Goal: Task Accomplishment & Management: Use online tool/utility

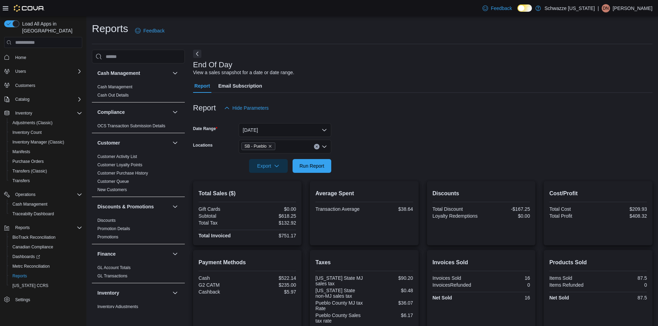
scroll to position [141, 0]
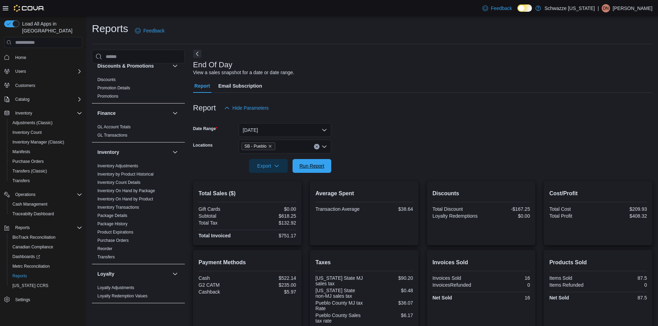
drag, startPoint x: 313, startPoint y: 164, endPoint x: 303, endPoint y: 156, distance: 11.8
click at [314, 163] on span "Run Report" at bounding box center [312, 166] width 30 height 14
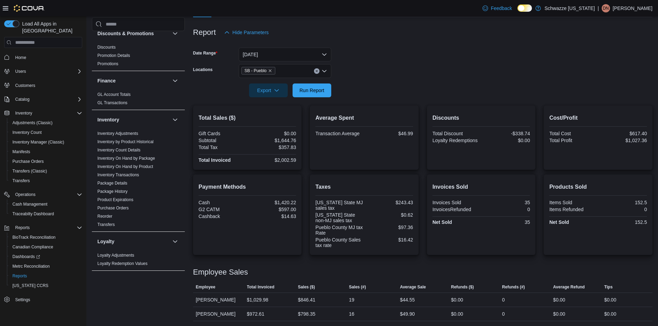
scroll to position [76, 0]
click at [307, 93] on span "Run Report" at bounding box center [311, 89] width 25 height 7
click at [422, 38] on div "Report Hide Parameters" at bounding box center [422, 32] width 459 height 14
click at [308, 85] on span "Run Report" at bounding box center [312, 90] width 30 height 14
click at [316, 90] on span "Run Report" at bounding box center [311, 89] width 25 height 7
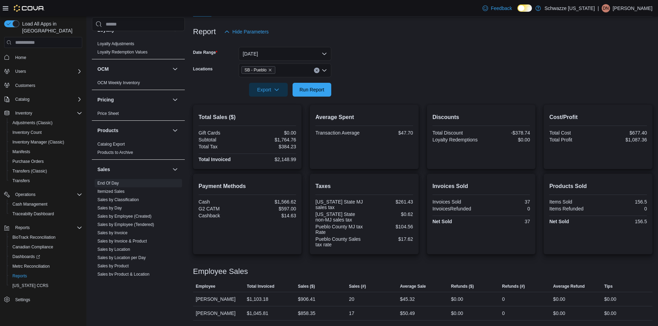
scroll to position [452, 0]
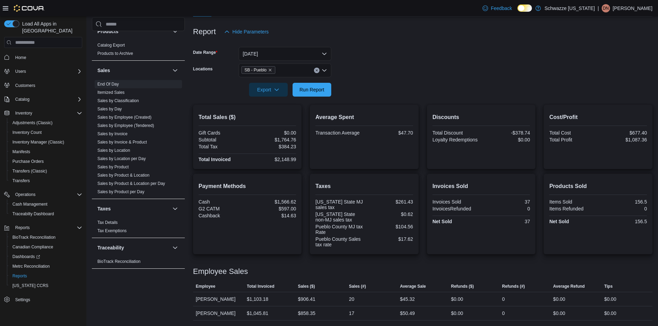
click at [370, 68] on form "Date Range Today Locations SB - Pueblo Export Run Report" at bounding box center [422, 68] width 459 height 58
click at [125, 117] on link "Sales by Employee (Created)" at bounding box center [124, 117] width 54 height 5
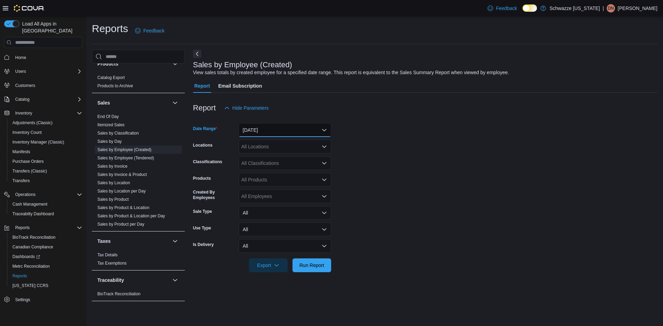
click at [247, 133] on button "Yesterday" at bounding box center [285, 130] width 93 height 14
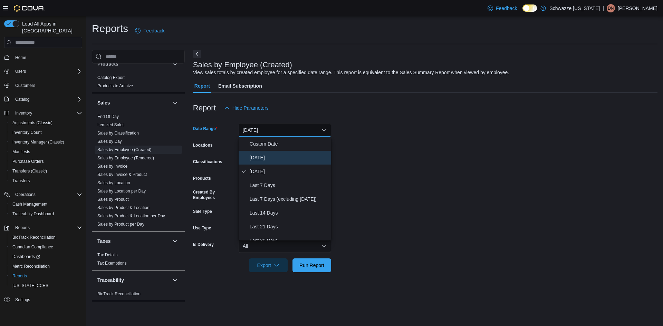
click at [261, 157] on span "Today" at bounding box center [289, 158] width 79 height 8
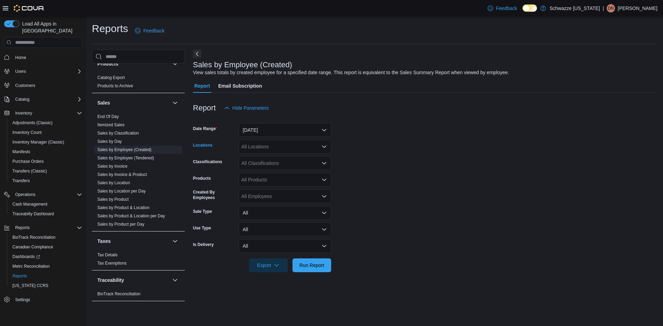
click at [257, 142] on div "All Locations" at bounding box center [285, 147] width 93 height 14
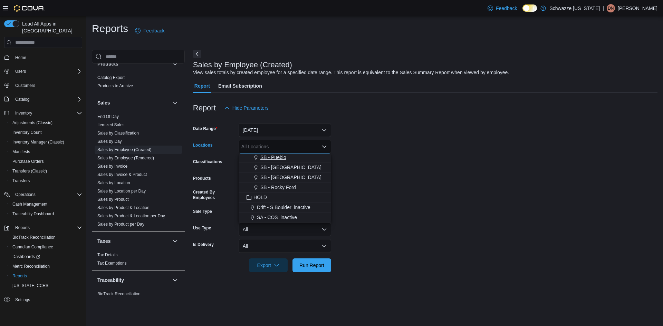
click at [272, 156] on span "SB - Pueblo" at bounding box center [273, 157] width 26 height 7
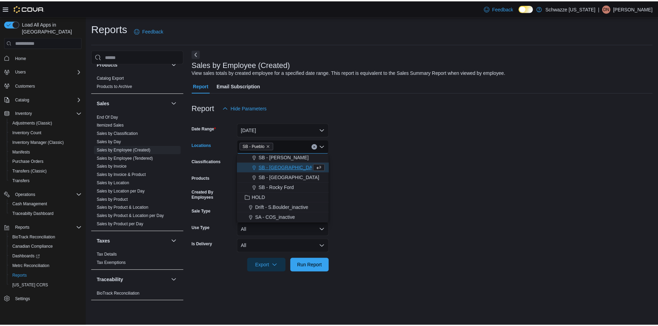
scroll to position [321, 0]
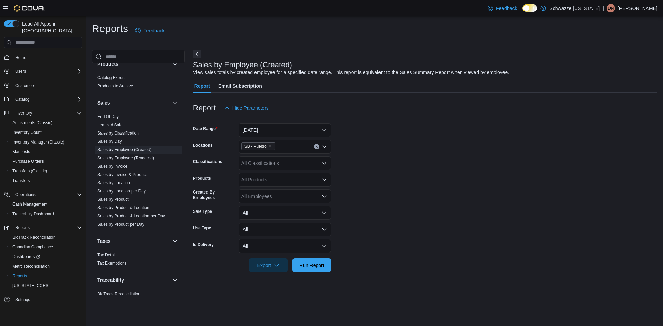
click at [357, 166] on form "Date Range Today Locations SB - Pueblo Classifications All Classifications Prod…" at bounding box center [425, 193] width 464 height 157
click at [320, 265] on span "Run Report" at bounding box center [311, 265] width 25 height 7
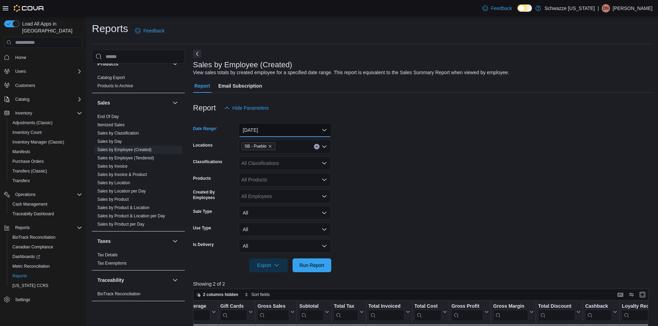
click at [260, 130] on button "Today" at bounding box center [285, 130] width 93 height 14
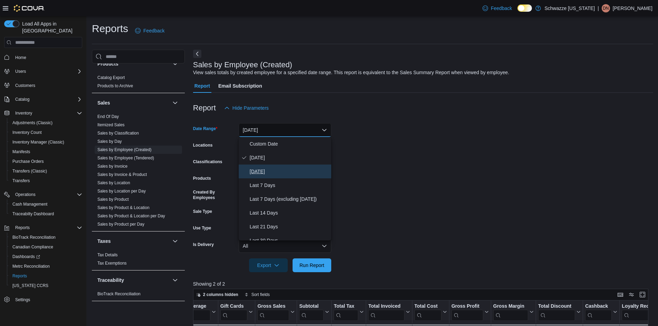
click at [260, 174] on span "Yesterday" at bounding box center [289, 171] width 79 height 8
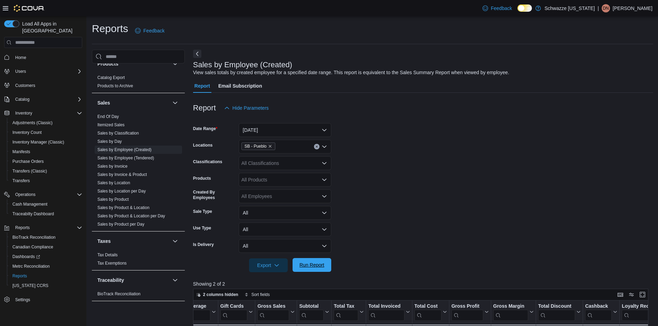
click at [310, 267] on span "Run Report" at bounding box center [311, 265] width 25 height 7
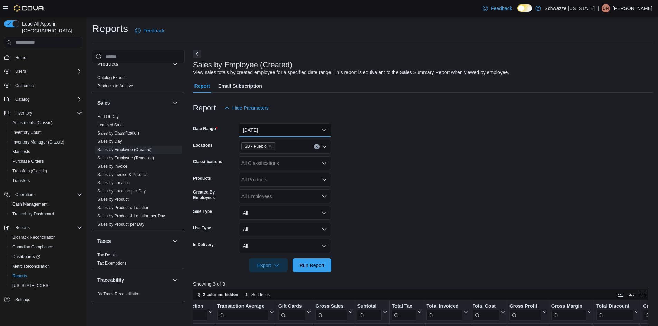
click at [280, 132] on button "Yesterday" at bounding box center [285, 130] width 93 height 14
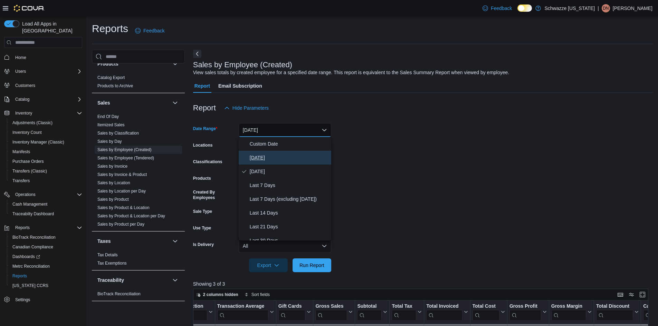
click at [258, 157] on span "Today" at bounding box center [289, 158] width 79 height 8
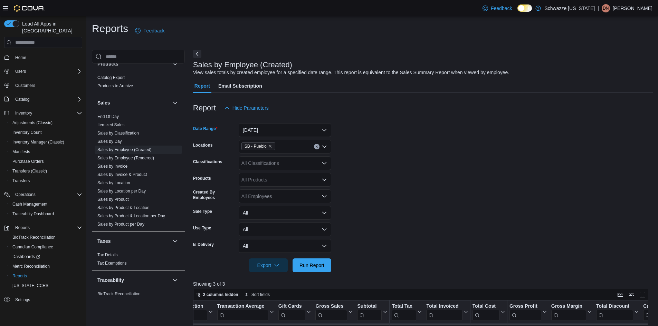
click at [334, 162] on form "Date Range Today Locations SB - Pueblo Classifications All Classifications Prod…" at bounding box center [423, 193] width 460 height 157
click at [317, 264] on span "Run Report" at bounding box center [311, 265] width 25 height 7
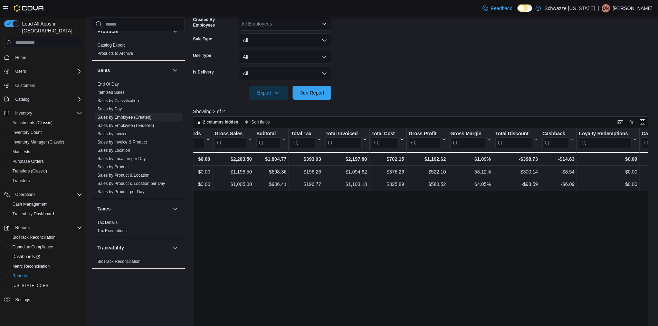
scroll to position [0, 383]
drag, startPoint x: 102, startPoint y: 84, endPoint x: 252, endPoint y: 20, distance: 163.0
click at [102, 84] on link "End Of Day" at bounding box center [107, 84] width 21 height 5
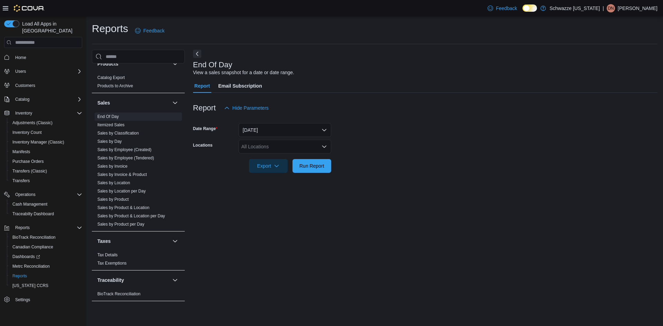
click at [270, 148] on div "All Locations" at bounding box center [285, 147] width 93 height 14
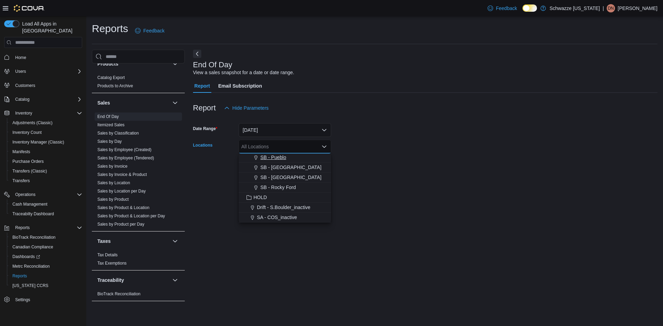
click at [277, 159] on span "SB - Pueblo" at bounding box center [273, 157] width 26 height 7
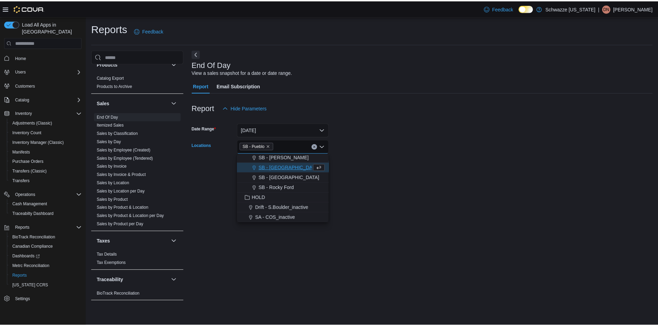
scroll to position [321, 0]
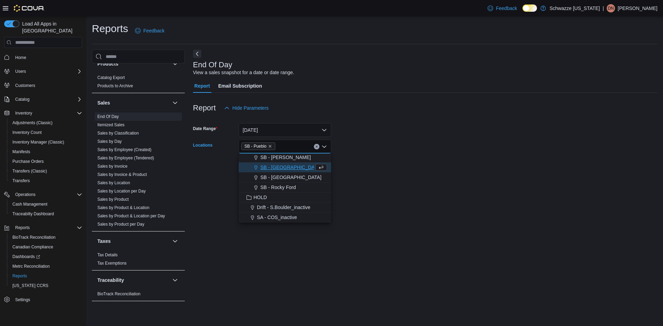
click at [368, 158] on div at bounding box center [425, 157] width 464 height 6
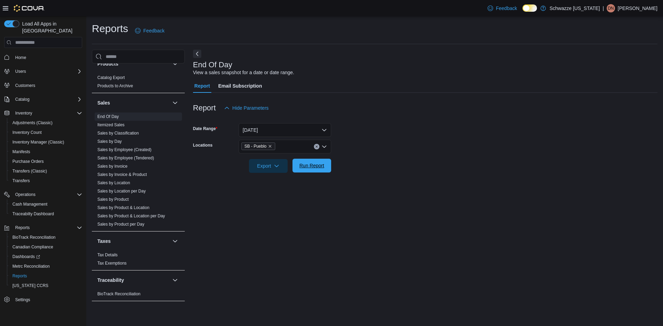
click at [315, 165] on span "Run Report" at bounding box center [311, 165] width 25 height 7
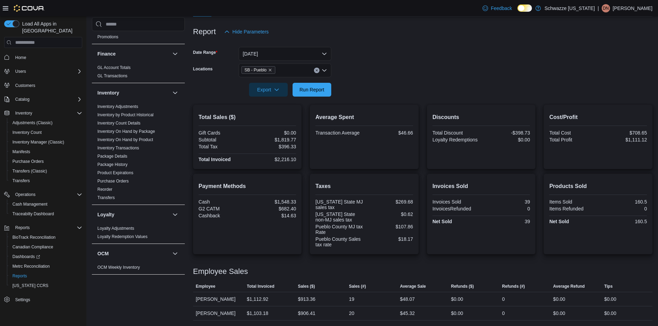
scroll to position [106, 0]
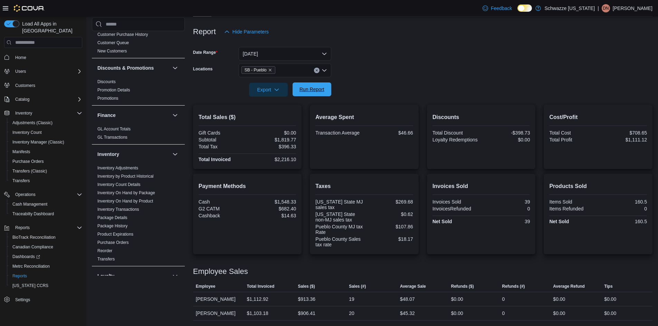
click at [310, 89] on span "Run Report" at bounding box center [311, 89] width 25 height 7
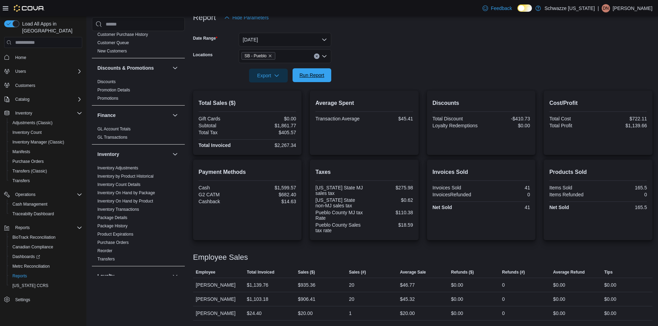
click at [310, 78] on span "Run Report" at bounding box center [311, 75] width 25 height 7
click at [317, 77] on span "Run Report" at bounding box center [311, 75] width 25 height 7
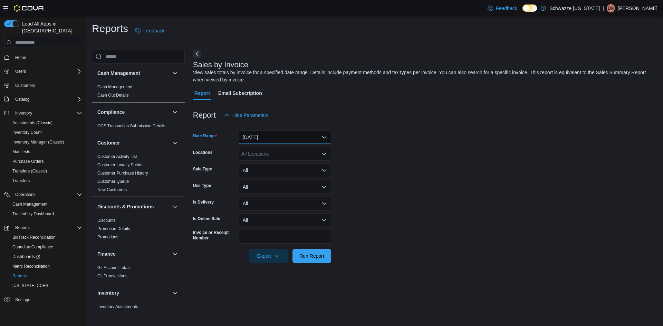
click at [269, 137] on button "Yesterday" at bounding box center [285, 138] width 93 height 14
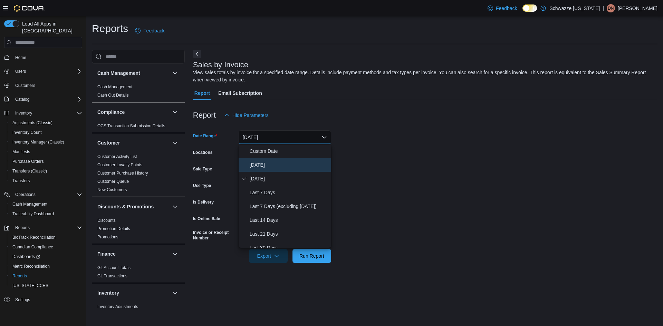
click at [266, 164] on span "Today" at bounding box center [289, 165] width 79 height 8
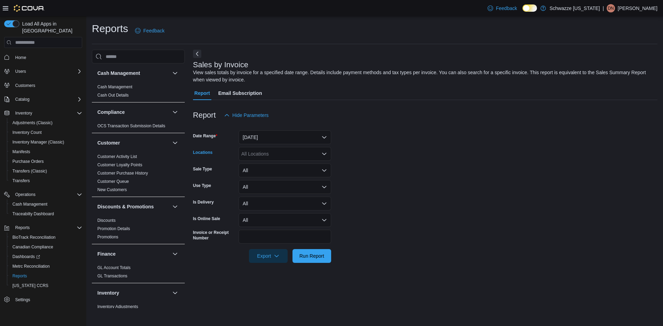
click at [272, 153] on div "All Locations" at bounding box center [285, 154] width 93 height 14
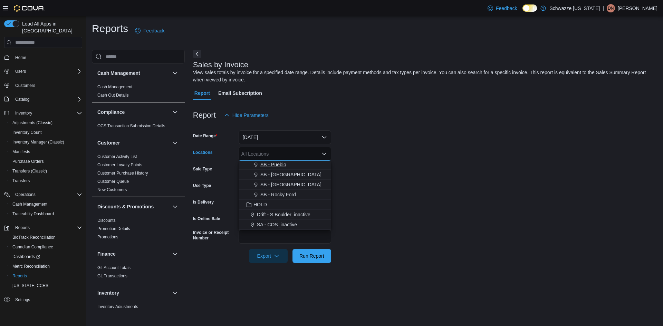
click at [279, 166] on span "SB - Pueblo" at bounding box center [273, 164] width 26 height 7
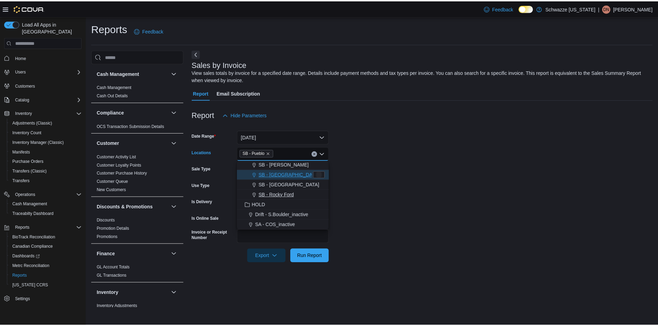
scroll to position [321, 0]
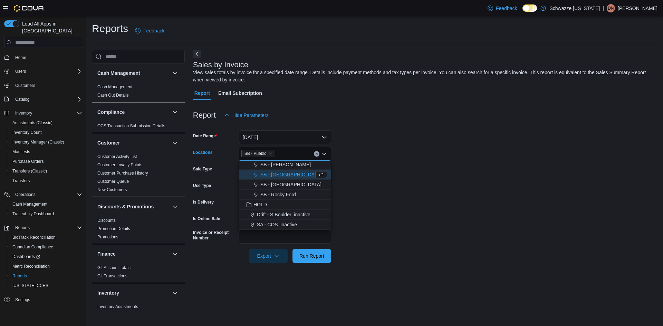
click at [360, 213] on form "Date Range Today Locations SB - Pueblo Combo box. Selected. SB - Pueblo. Press …" at bounding box center [425, 192] width 464 height 141
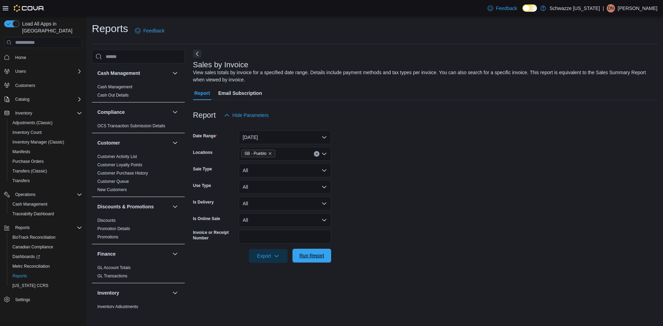
click at [321, 257] on span "Run Report" at bounding box center [311, 255] width 25 height 7
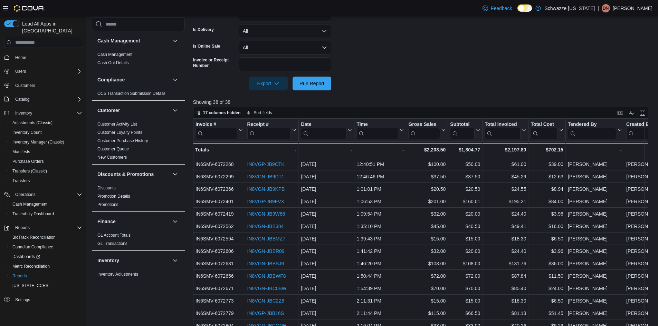
scroll to position [264, 0]
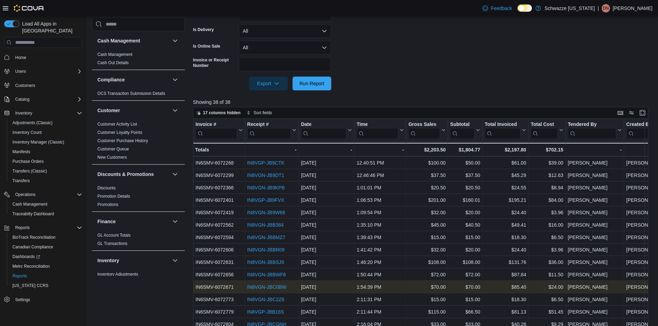
click at [269, 285] on link "IN8VGN-JBC0BW" at bounding box center [266, 288] width 39 height 6
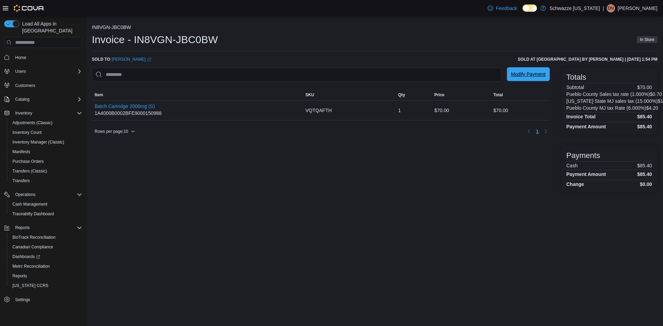
click at [527, 72] on span "Modify Payment" at bounding box center [528, 74] width 35 height 7
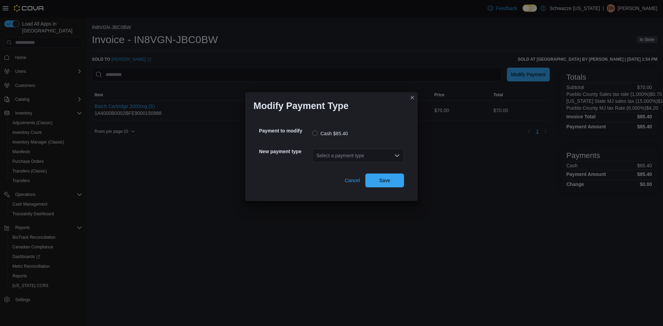
click at [366, 158] on div "Select a payment type" at bounding box center [358, 156] width 92 height 14
click at [344, 169] on span "G2 CATM" at bounding box center [362, 167] width 75 height 7
click at [386, 175] on span "Save" at bounding box center [384, 180] width 30 height 14
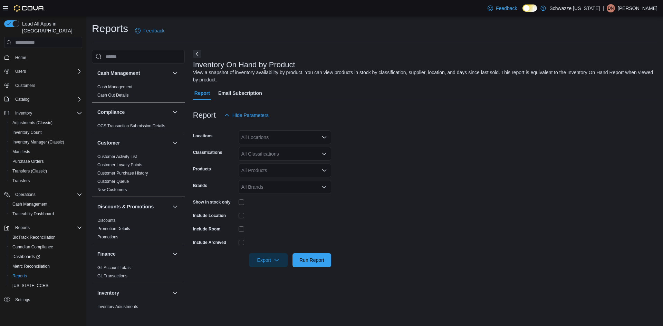
click at [258, 138] on div "All Locations" at bounding box center [285, 138] width 93 height 14
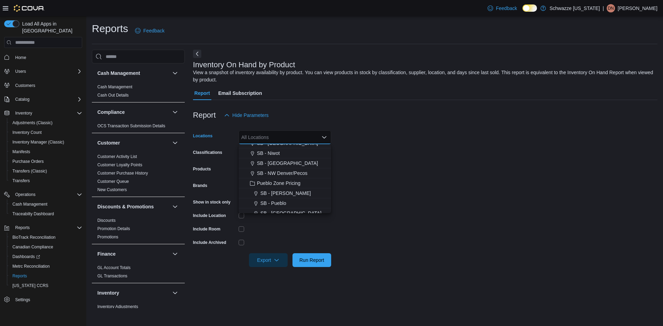
scroll to position [332, 0]
click at [274, 147] on span "SB - Pueblo" at bounding box center [273, 148] width 26 height 7
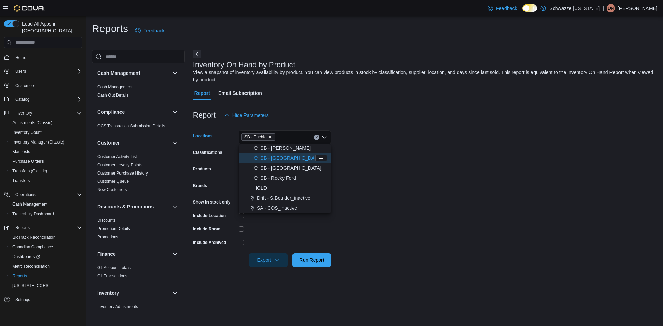
scroll to position [321, 0]
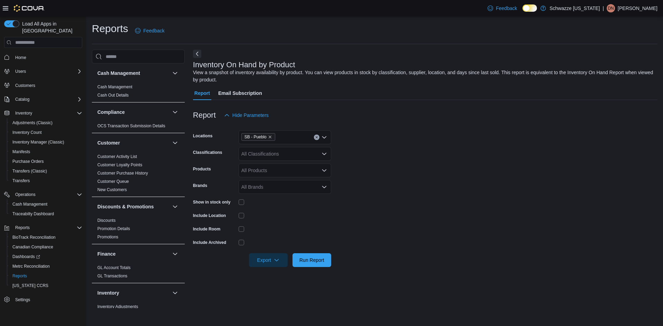
click at [391, 159] on form "Locations SB - Pueblo Classifications All Classifications Products All Products…" at bounding box center [425, 194] width 464 height 145
click at [277, 151] on div "All Classifications" at bounding box center [285, 154] width 93 height 14
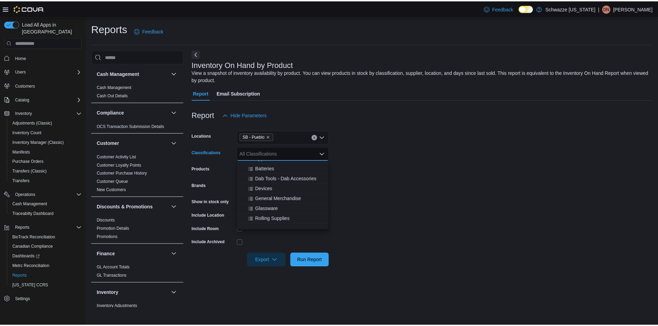
scroll to position [104, 0]
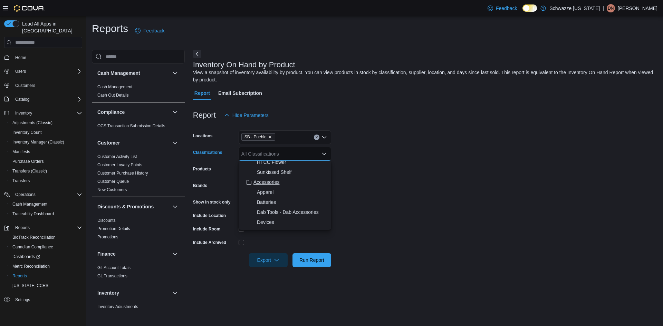
click at [265, 180] on span "Accessories" at bounding box center [266, 182] width 26 height 7
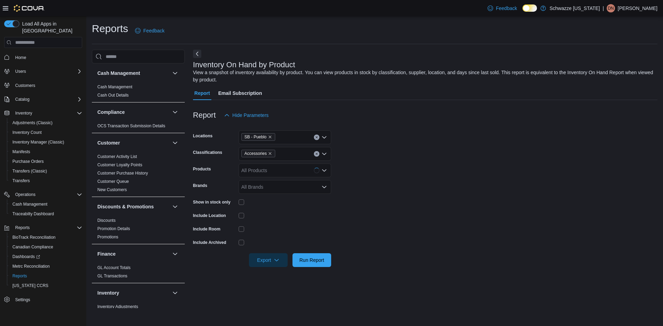
click at [390, 183] on form "Locations SB - Pueblo Classifications Accessories Products All Products Brands …" at bounding box center [425, 194] width 464 height 145
click at [310, 262] on span "Run Report" at bounding box center [311, 260] width 25 height 7
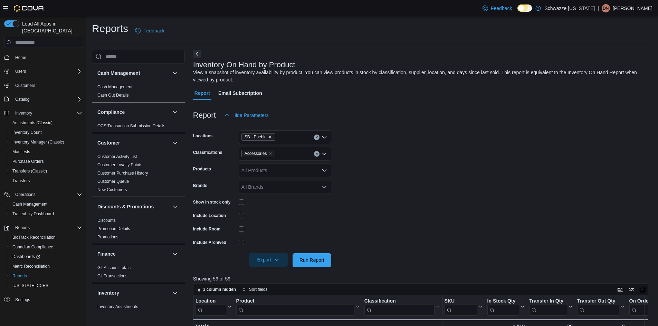
click at [267, 256] on span "Export" at bounding box center [268, 260] width 30 height 14
click at [276, 273] on span "Export to Excel" at bounding box center [269, 274] width 31 height 6
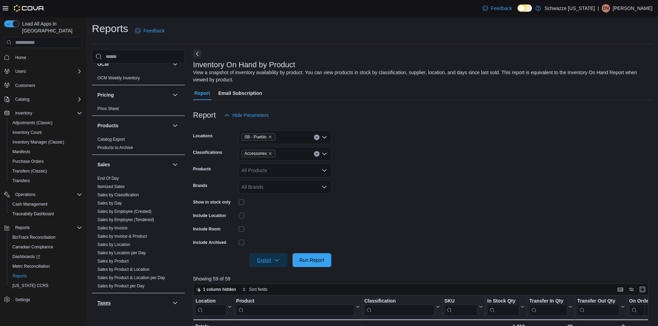
scroll to position [449, 0]
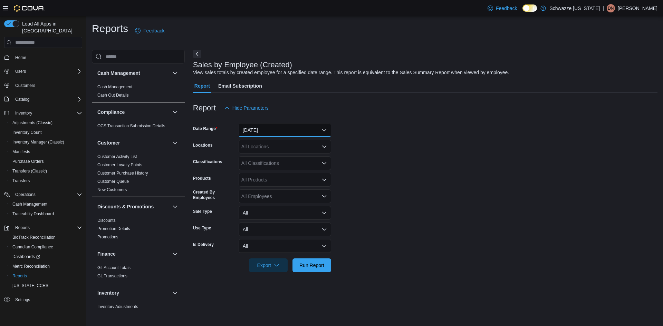
click at [264, 129] on button "[DATE]" at bounding box center [285, 130] width 93 height 14
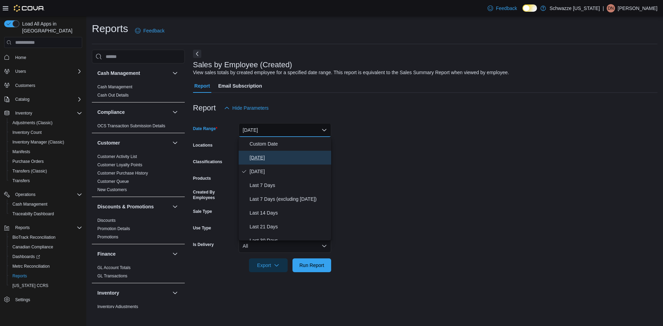
click at [260, 159] on span "[DATE]" at bounding box center [289, 158] width 79 height 8
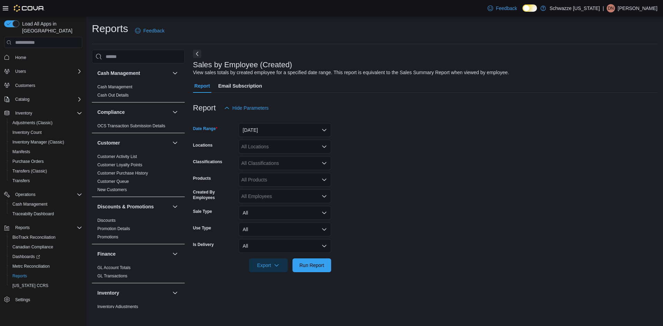
drag, startPoint x: 371, startPoint y: 135, endPoint x: 331, endPoint y: 138, distance: 40.2
click at [368, 135] on form "Date Range [DATE] Locations All Locations Classifications All Classifications P…" at bounding box center [425, 193] width 464 height 157
click at [278, 149] on div "All Locations" at bounding box center [285, 147] width 93 height 14
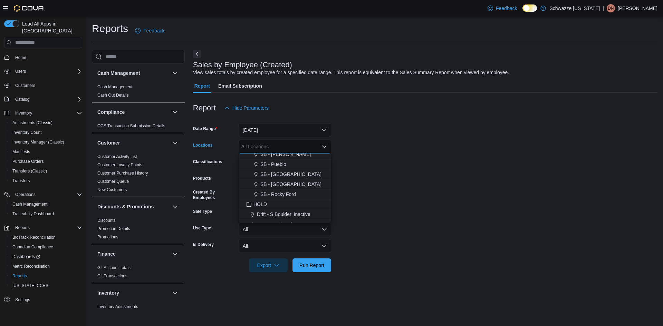
scroll to position [332, 0]
click at [272, 159] on span "SB - Pueblo" at bounding box center [273, 157] width 26 height 7
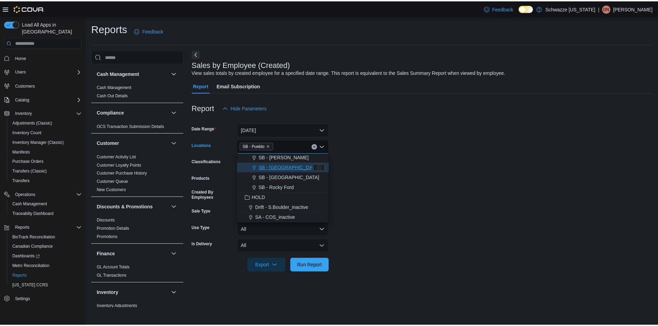
scroll to position [321, 0]
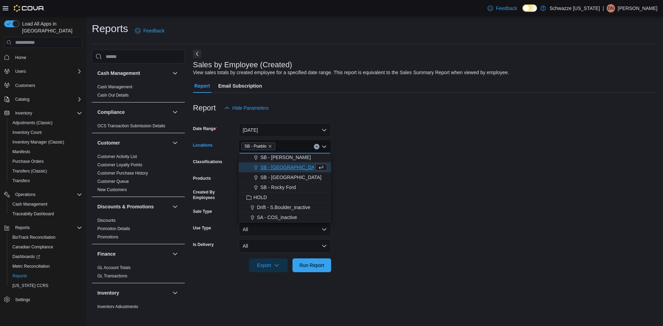
click at [378, 163] on form "Date Range Today Locations SB - Pueblo Combo box. Selected. SB - Pueblo. Press …" at bounding box center [425, 193] width 464 height 157
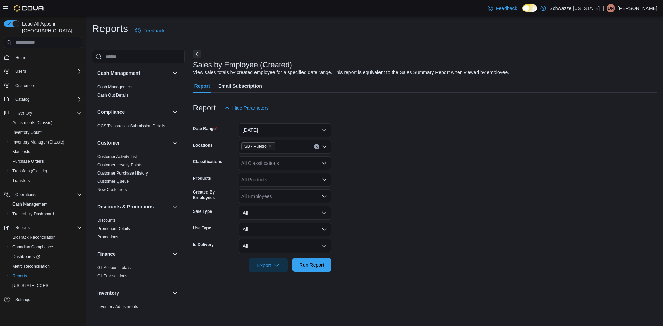
click at [315, 265] on span "Run Report" at bounding box center [311, 265] width 25 height 7
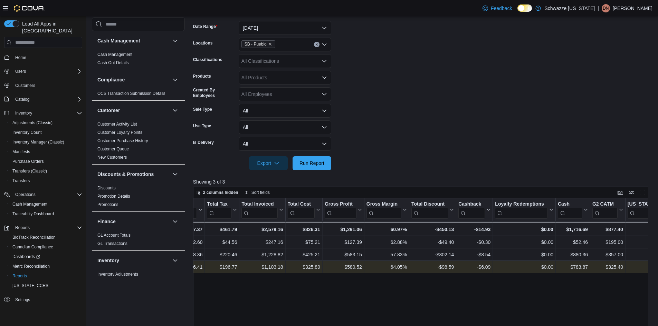
scroll to position [104, 0]
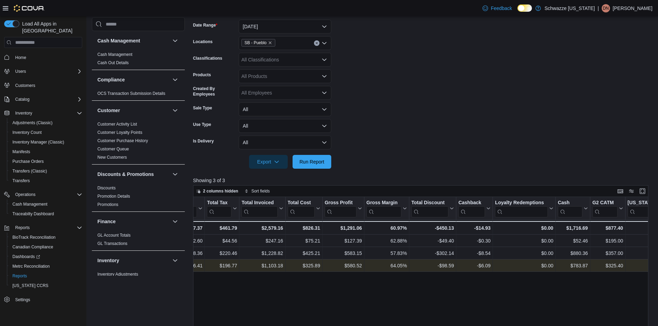
click at [617, 7] on p "Desiree N Quintana" at bounding box center [633, 8] width 40 height 8
click at [605, 71] on span "Sign Out" at bounding box center [607, 68] width 19 height 7
